Goal: Check status

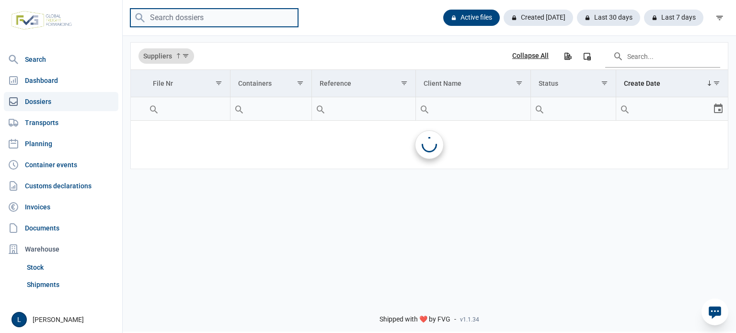
click at [188, 19] on input "search" at bounding box center [214, 18] width 168 height 19
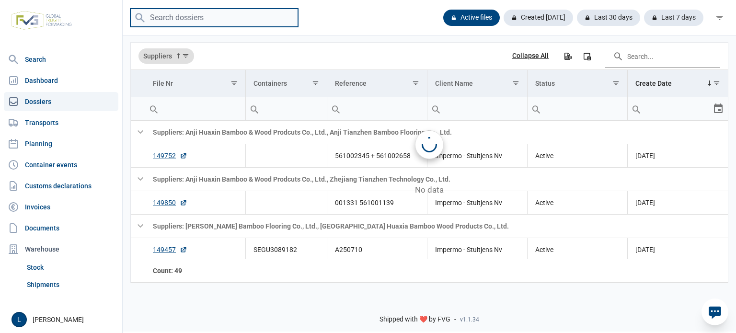
paste input "ONEU2324999"
type input "ONEU2324999"
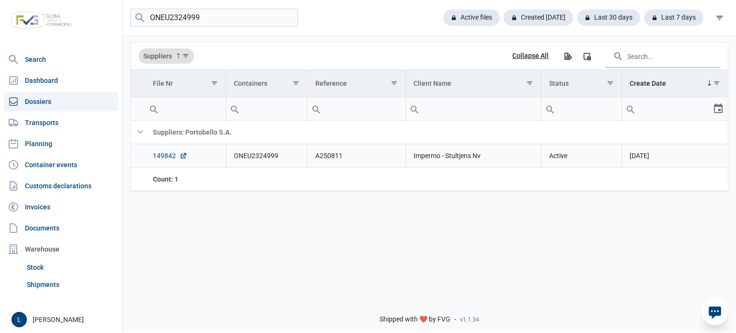
click at [165, 156] on link "149842" at bounding box center [170, 156] width 35 height 10
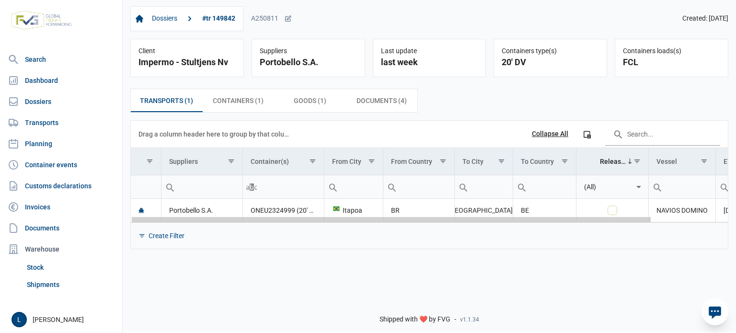
scroll to position [0, 86]
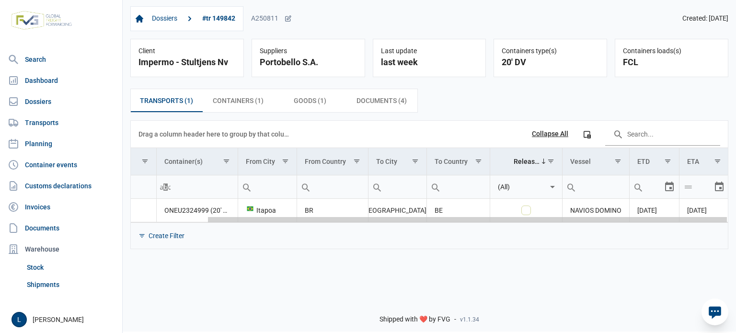
drag, startPoint x: 428, startPoint y: 218, endPoint x: 628, endPoint y: 206, distance: 200.8
click at [628, 206] on body "For evaluation purposes only. Redistribution prohibited. Please register an exi…" at bounding box center [368, 149] width 736 height 333
